Goal: Contribute content: Add original content to the website for others to see

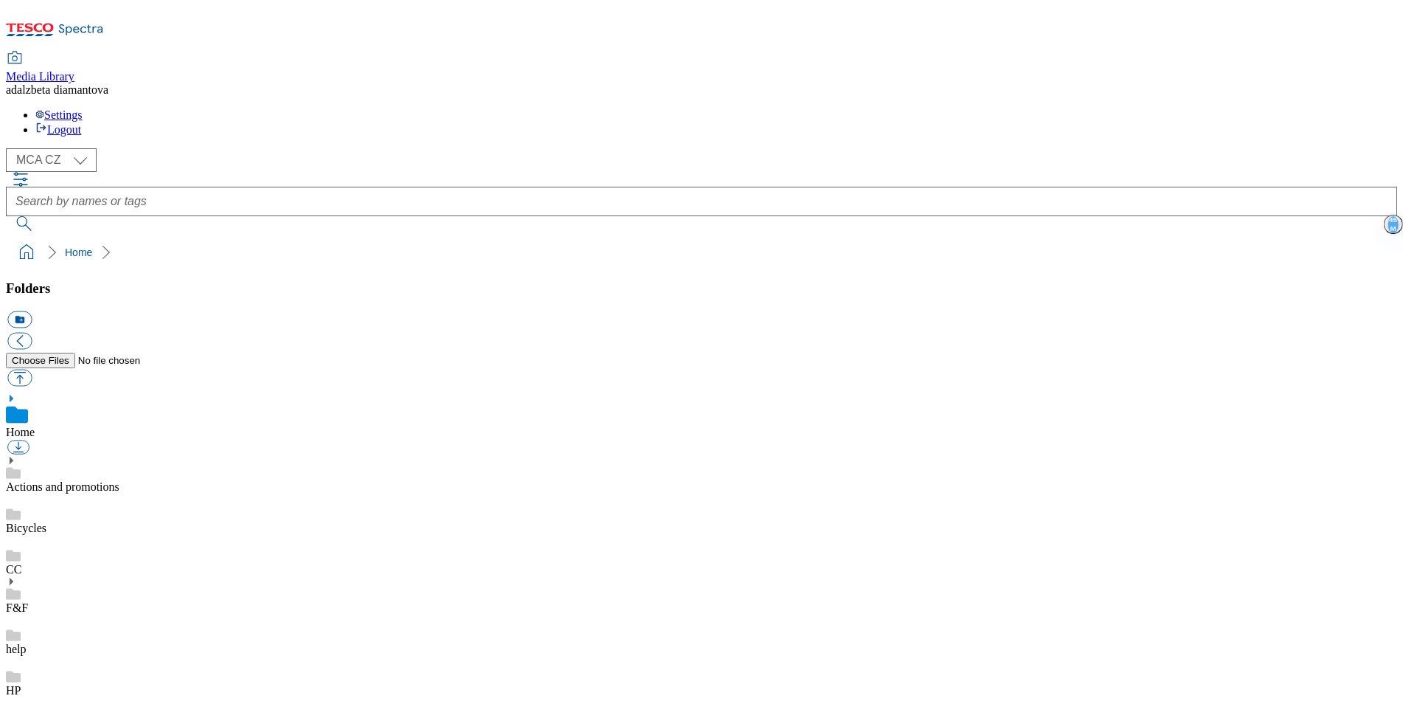
click at [116, 480] on link "Actions and promotions" at bounding box center [63, 486] width 114 height 13
click at [32, 369] on button "button" at bounding box center [19, 377] width 24 height 17
type input "C:\fakepath\cz-15-years-banner-ac.png"
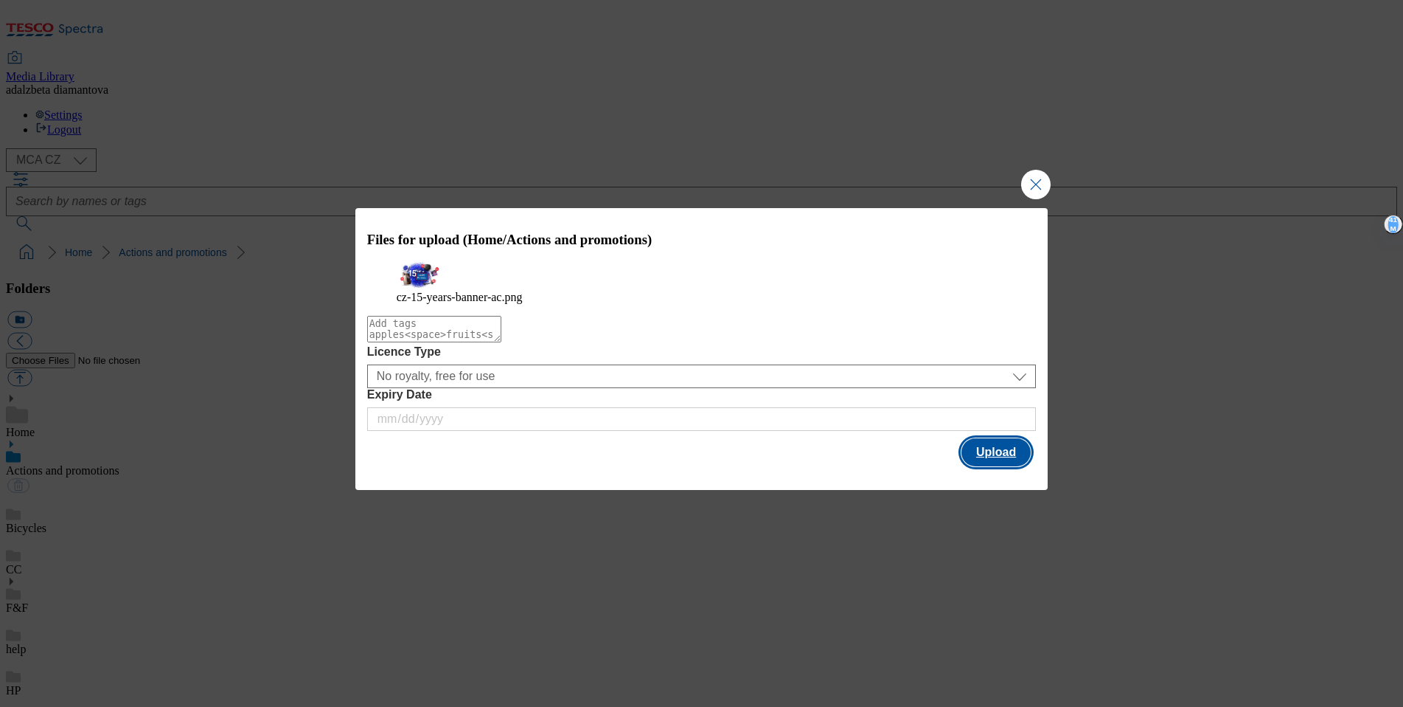
click at [974, 466] on button "Upload" at bounding box center [996, 452] width 69 height 28
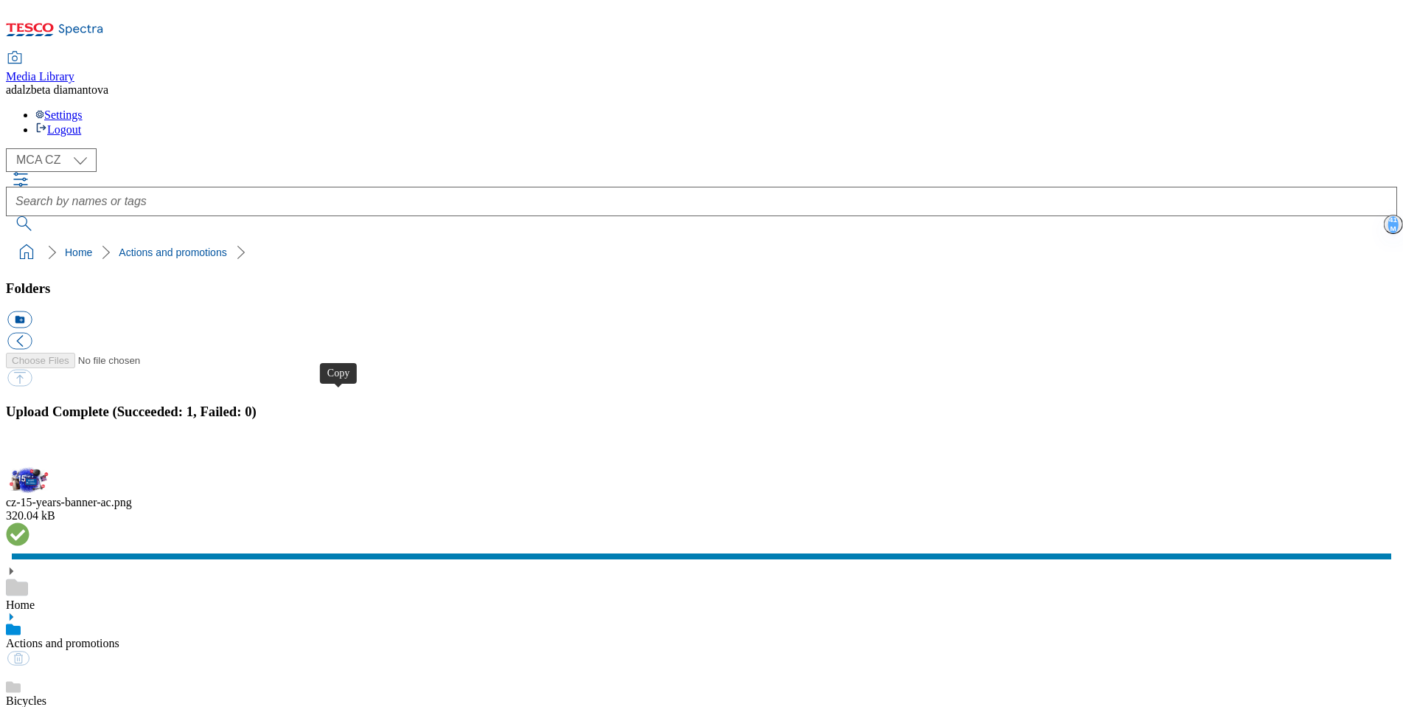
click at [30, 451] on button "button" at bounding box center [18, 458] width 22 height 14
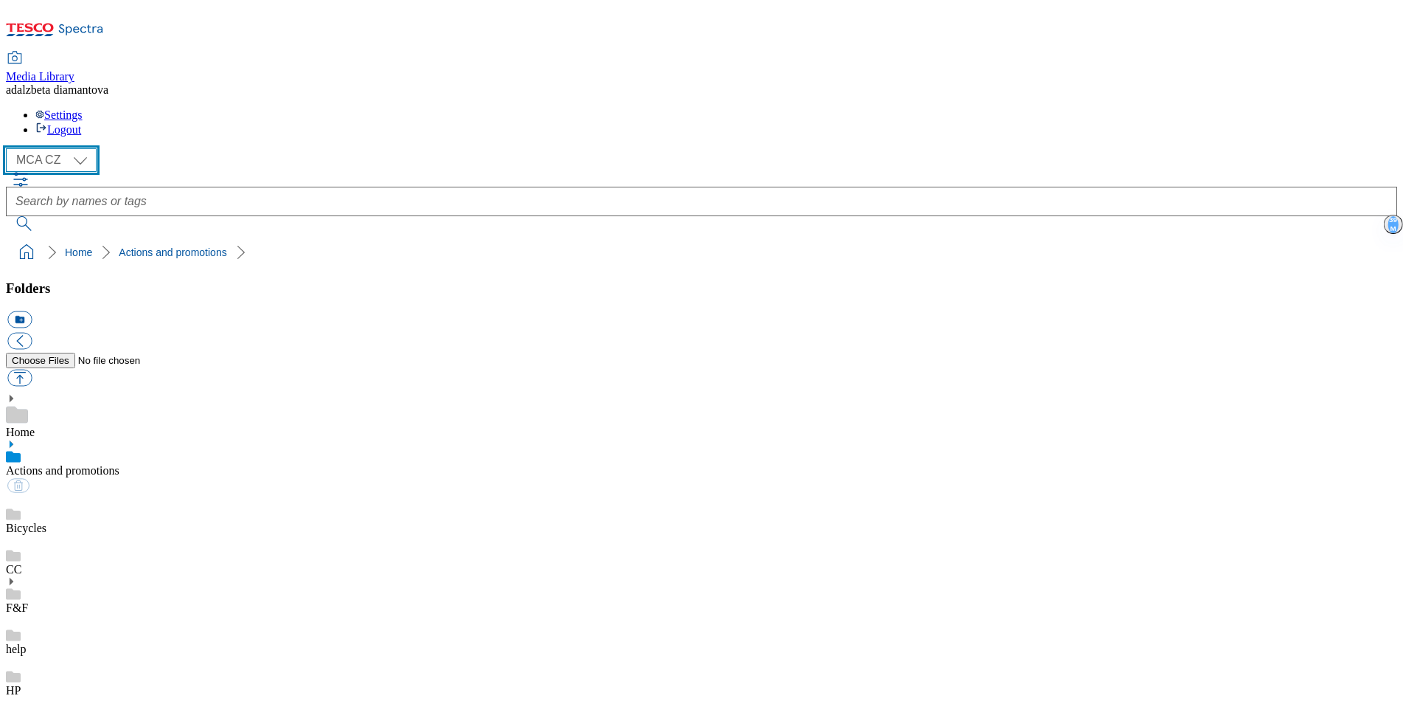
click at [82, 148] on select "MCA CZ MCA HU MCA SK" at bounding box center [51, 160] width 91 height 24
select select "flare-mca-sk"
click at [119, 464] on link "Actions and promotions" at bounding box center [63, 470] width 114 height 13
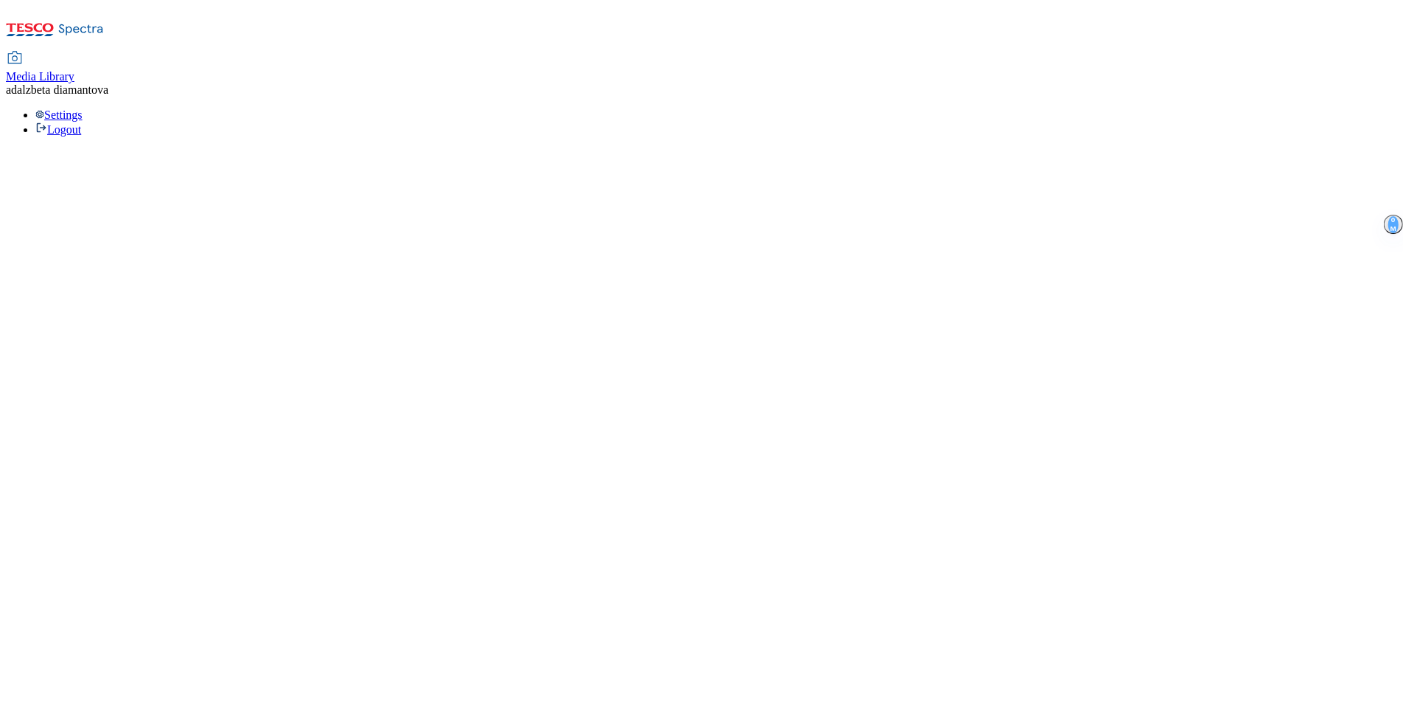
select select "flare-mca-sk"
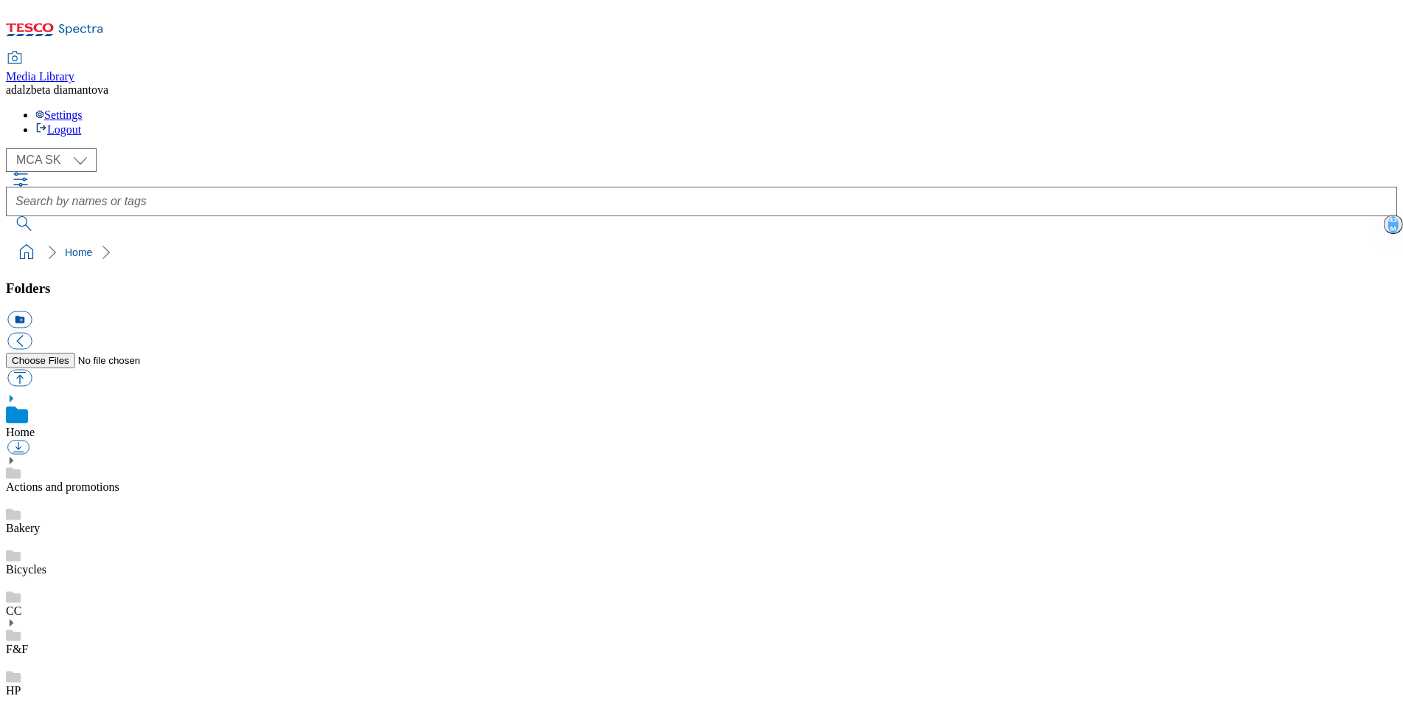
click at [88, 480] on link "Actions and promotions" at bounding box center [63, 486] width 114 height 13
click at [32, 369] on button "button" at bounding box center [19, 377] width 24 height 17
type input "C:\fakepath\sk-15years-banner-ac.jpg"
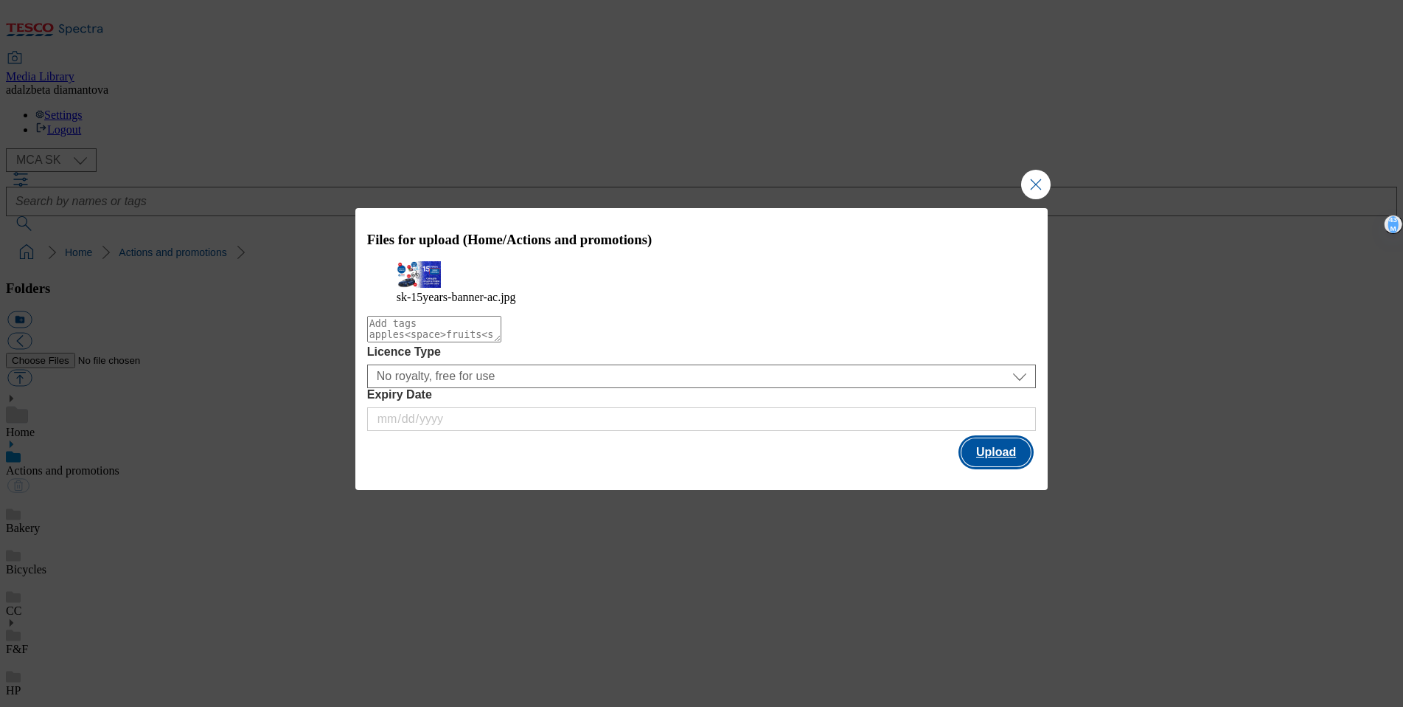
click at [1007, 470] on div "Files for upload (Home/Actions and promotions) sk-15years-banner-ac.jpg Licence…" at bounding box center [701, 339] width 693 height 262
click at [1010, 466] on button "Upload" at bounding box center [996, 452] width 69 height 28
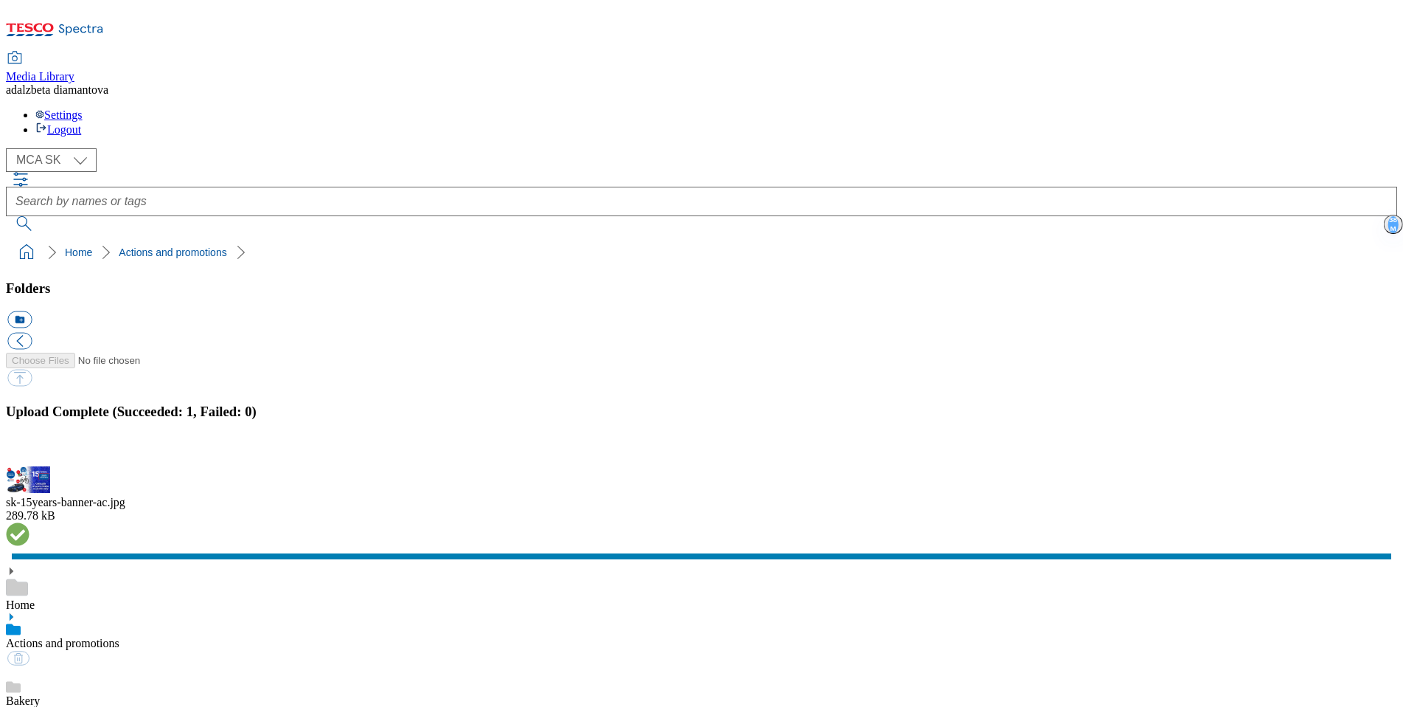
click at [30, 451] on button "button" at bounding box center [18, 458] width 22 height 14
